Goal: Task Accomplishment & Management: Use online tool/utility

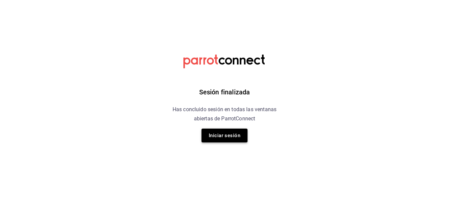
click at [236, 139] on button "Iniciar sesión" at bounding box center [225, 136] width 46 height 14
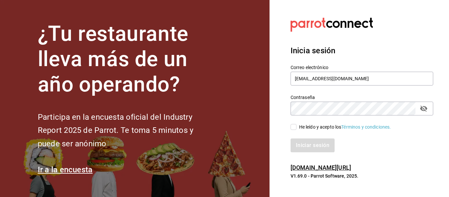
click at [295, 127] on input "He leído y acepto los Términos y condiciones." at bounding box center [294, 127] width 6 height 6
checkbox input "true"
click at [309, 144] on button "Iniciar sesión" at bounding box center [313, 145] width 45 height 14
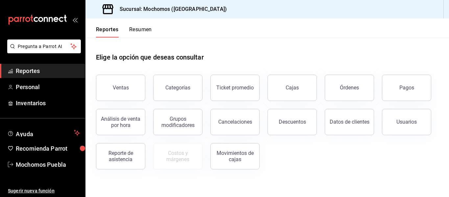
click at [71, 69] on span "Reportes" at bounding box center [48, 70] width 64 height 9
click at [351, 89] on div "Órdenes" at bounding box center [349, 88] width 19 height 6
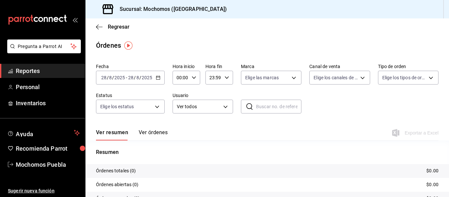
click at [157, 77] on icon "button" at bounding box center [158, 77] width 5 height 5
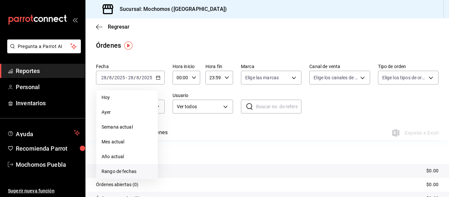
click at [126, 170] on span "Rango de fechas" at bounding box center [127, 171] width 51 height 7
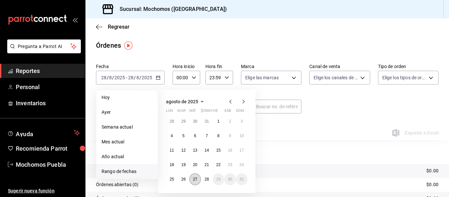
click at [194, 180] on abbr "27" at bounding box center [195, 179] width 4 height 5
click at [206, 180] on abbr "28" at bounding box center [207, 179] width 4 height 5
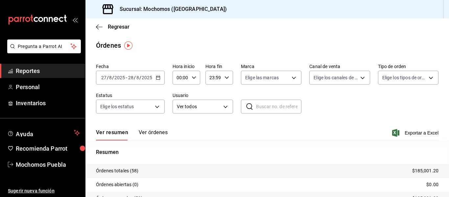
click at [156, 76] on icon "button" at bounding box center [158, 77] width 5 height 5
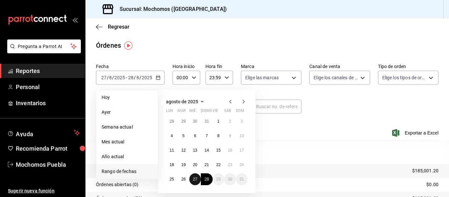
click at [196, 182] on button "27" at bounding box center [195, 179] width 12 height 12
click at [205, 181] on abbr "28" at bounding box center [207, 179] width 4 height 5
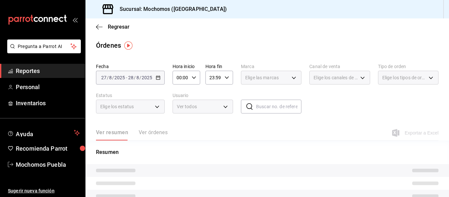
click at [192, 76] on icon "button" at bounding box center [194, 77] width 5 height 5
click at [179, 114] on span "04" at bounding box center [179, 114] width 3 height 5
type input "04:00"
click at [248, 128] on div at bounding box center [224, 98] width 449 height 197
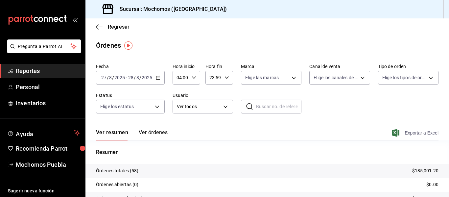
click at [406, 133] on span "Exportar a Excel" at bounding box center [416, 133] width 45 height 8
click at [72, 66] on span "Reportes" at bounding box center [48, 70] width 64 height 9
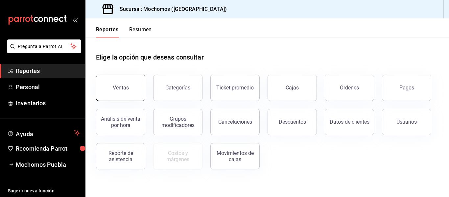
click at [141, 92] on button "Ventas" at bounding box center [120, 88] width 49 height 26
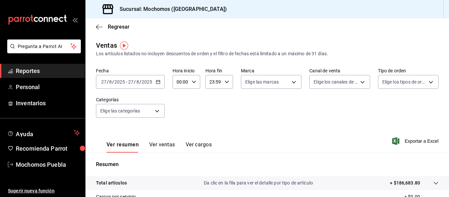
click at [157, 83] on icon "button" at bounding box center [158, 82] width 5 height 5
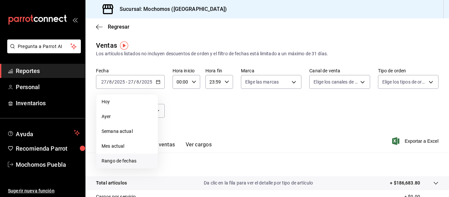
click at [132, 161] on span "Rango de fechas" at bounding box center [127, 161] width 51 height 7
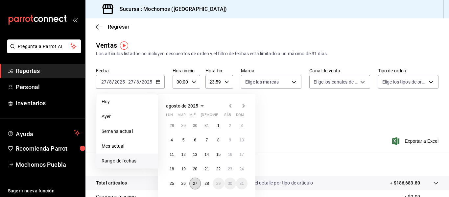
click at [197, 182] on abbr "27" at bounding box center [195, 183] width 4 height 5
click at [206, 183] on abbr "28" at bounding box center [207, 183] width 4 height 5
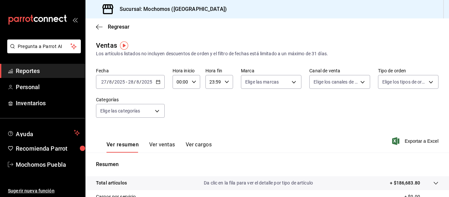
click at [193, 81] on icon "button" at bounding box center [194, 82] width 5 height 5
click at [180, 121] on span "04" at bounding box center [179, 120] width 3 height 5
type input "04:00"
click at [410, 141] on div at bounding box center [224, 98] width 449 height 197
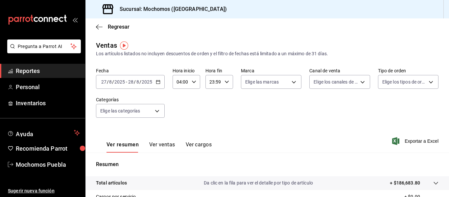
click at [410, 141] on span "Exportar a Excel" at bounding box center [416, 141] width 45 height 8
click at [57, 70] on span "Reportes" at bounding box center [48, 70] width 64 height 9
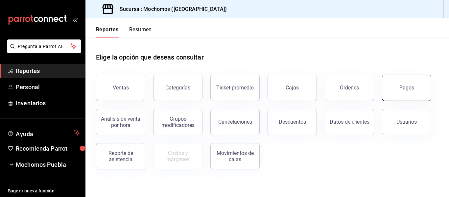
click at [409, 89] on div "Pagos" at bounding box center [407, 88] width 15 height 6
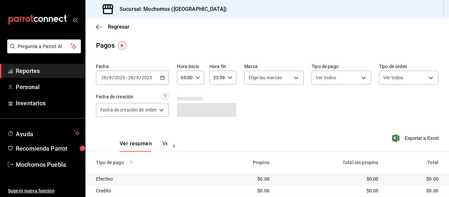
click at [162, 78] on \(Stroke\) "button" at bounding box center [163, 78] width 4 height 4
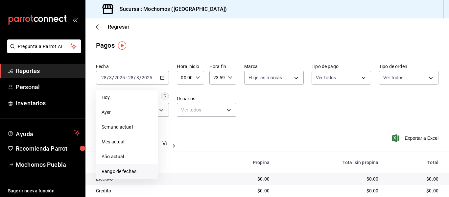
click at [128, 171] on span "Rango de fechas" at bounding box center [127, 171] width 51 height 7
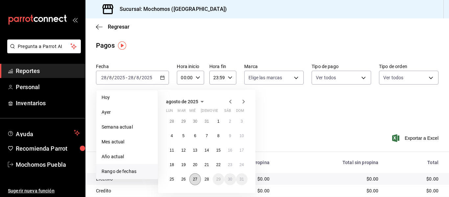
click at [193, 179] on abbr "27" at bounding box center [195, 179] width 4 height 5
click at [205, 179] on abbr "28" at bounding box center [207, 179] width 4 height 5
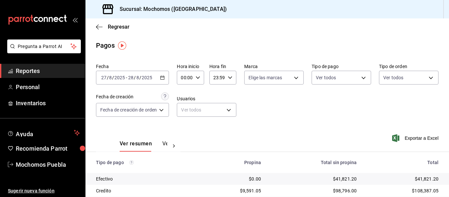
click at [196, 78] on icon "button" at bounding box center [198, 77] width 5 height 5
click at [183, 116] on span "04" at bounding box center [184, 118] width 3 height 5
type input "04:00"
click at [403, 115] on div at bounding box center [224, 98] width 449 height 197
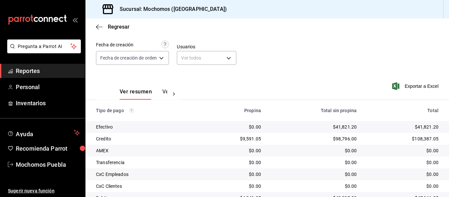
scroll to position [105, 0]
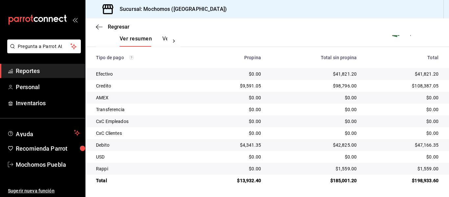
click at [49, 75] on span "Reportes" at bounding box center [48, 70] width 64 height 9
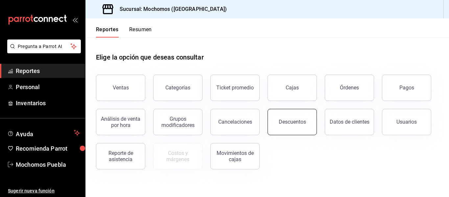
click at [288, 122] on div "Descuentos" at bounding box center [292, 122] width 27 height 6
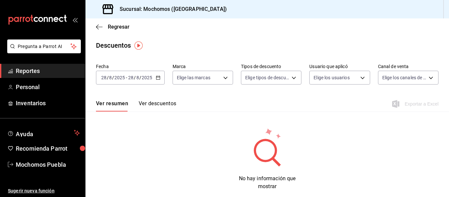
click at [156, 78] on icon "button" at bounding box center [158, 77] width 5 height 5
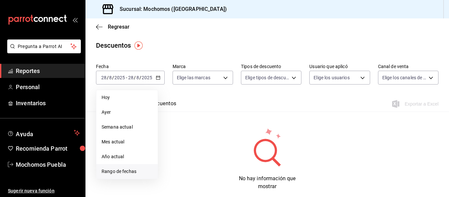
click at [123, 171] on span "Rango de fechas" at bounding box center [127, 171] width 51 height 7
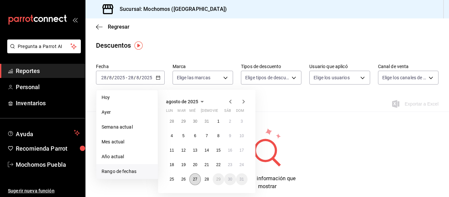
click at [193, 178] on abbr "27" at bounding box center [195, 179] width 4 height 5
click at [206, 179] on abbr "28" at bounding box center [207, 179] width 4 height 5
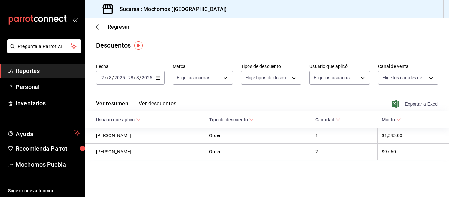
click at [413, 104] on span "Exportar a Excel" at bounding box center [416, 104] width 45 height 8
click at [167, 102] on button "Ver descuentos" at bounding box center [157, 105] width 37 height 11
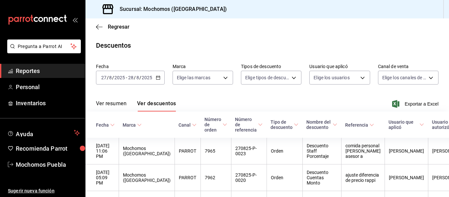
scroll to position [67, 0]
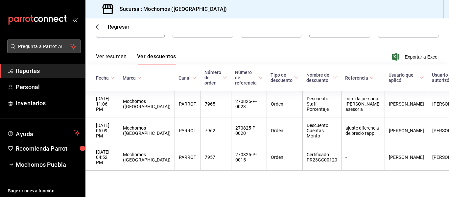
click at [53, 46] on span "Pregunta a Parrot AI" at bounding box center [44, 46] width 52 height 7
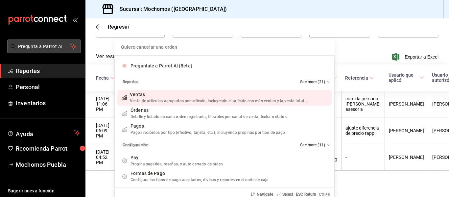
click at [53, 46] on div "Quiero cancelar una orden Pregúntale a Parrot AI (Beta) Reportes See more (21) …" at bounding box center [224, 98] width 449 height 197
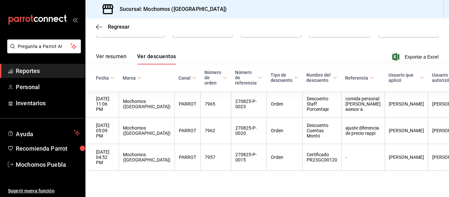
click at [47, 70] on span "Reportes" at bounding box center [48, 70] width 64 height 9
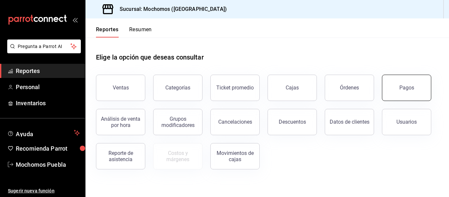
click at [399, 90] on button "Pagos" at bounding box center [406, 88] width 49 height 26
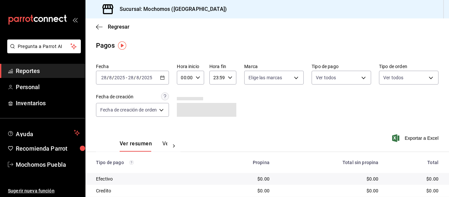
click at [163, 75] on icon "button" at bounding box center [162, 77] width 5 height 5
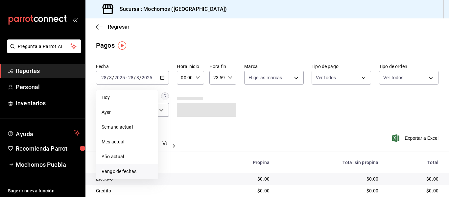
click at [131, 169] on span "Rango de fechas" at bounding box center [127, 171] width 51 height 7
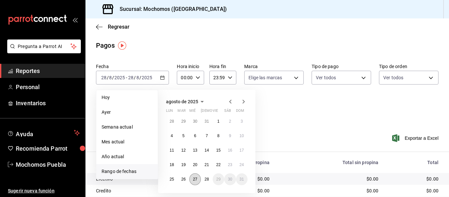
click at [194, 177] on abbr "27" at bounding box center [195, 179] width 4 height 5
click at [206, 179] on abbr "28" at bounding box center [207, 179] width 4 height 5
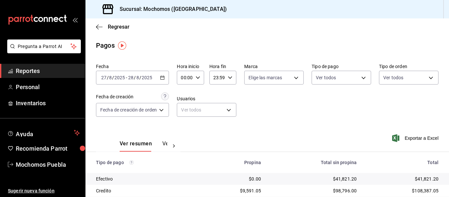
click at [197, 78] on icon "button" at bounding box center [198, 77] width 5 height 5
click at [188, 108] on button "02" at bounding box center [184, 107] width 11 height 13
click at [186, 126] on span "04" at bounding box center [184, 128] width 3 height 5
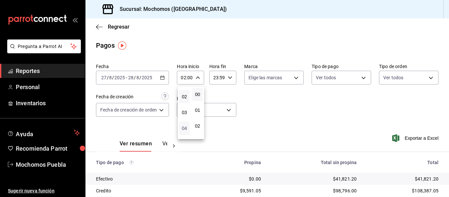
type input "04:00"
click at [271, 116] on div at bounding box center [224, 98] width 449 height 197
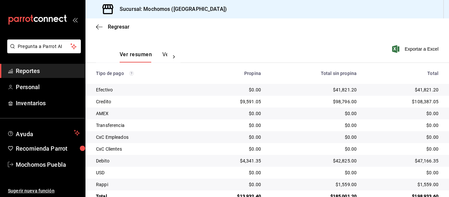
scroll to position [105, 0]
